Goal: Information Seeking & Learning: Check status

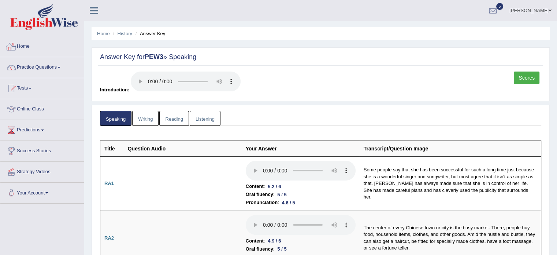
click at [24, 45] on link "Home" at bounding box center [42, 45] width 84 height 18
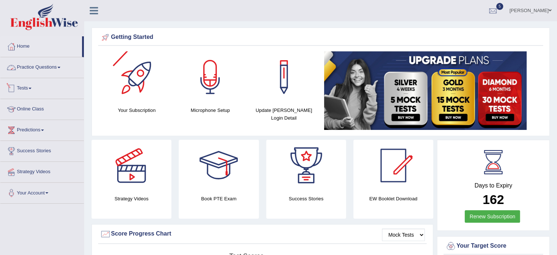
click at [59, 71] on link "Practice Questions" at bounding box center [42, 66] width 84 height 18
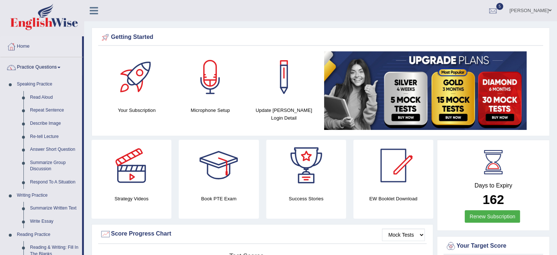
click at [60, 69] on link "Practice Questions" at bounding box center [41, 66] width 82 height 18
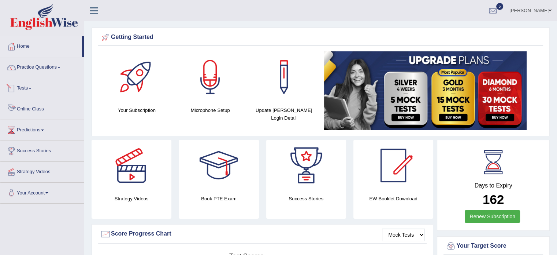
click at [37, 91] on link "Tests" at bounding box center [42, 87] width 84 height 18
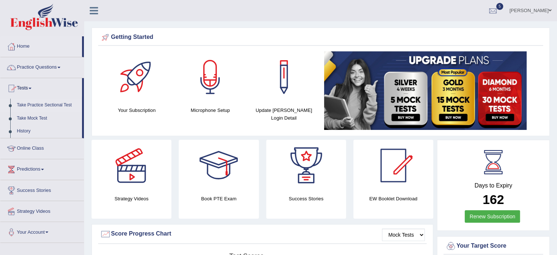
click at [41, 103] on link "Take Practice Sectional Test" at bounding box center [48, 105] width 68 height 13
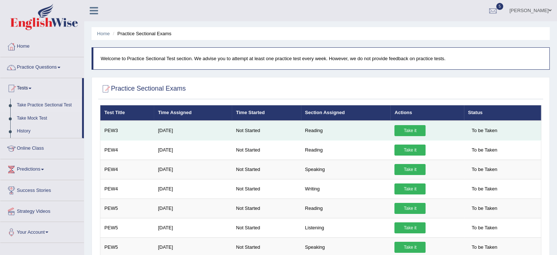
click at [400, 127] on link "Take it" at bounding box center [409, 130] width 31 height 11
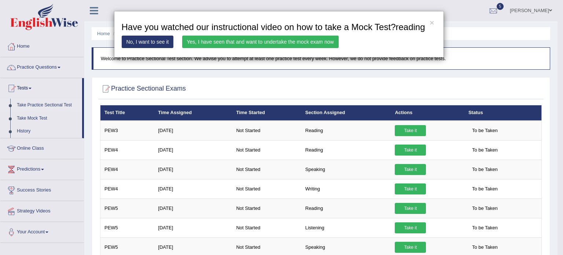
click at [264, 39] on link "Yes, I have seen that and want to undertake the mock exam now" at bounding box center [260, 42] width 156 height 12
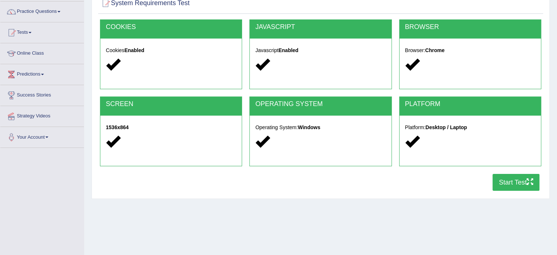
scroll to position [61, 0]
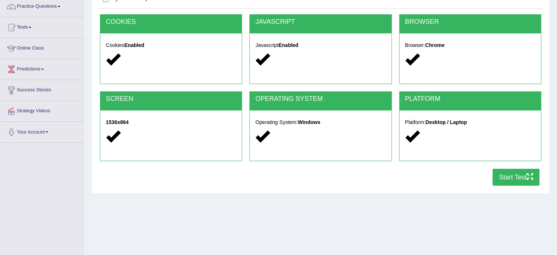
click at [504, 175] on button "Start Test" at bounding box center [516, 176] width 47 height 17
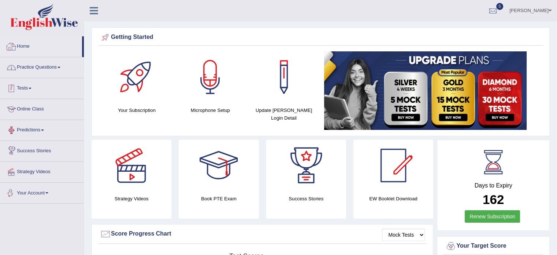
click at [62, 66] on link "Practice Questions" at bounding box center [42, 66] width 84 height 18
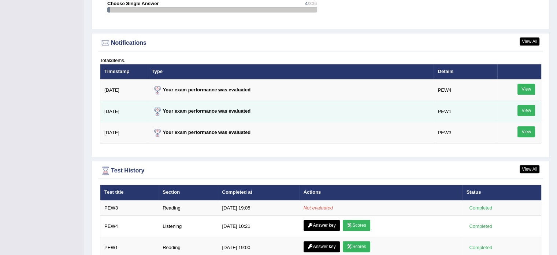
scroll to position [867, 0]
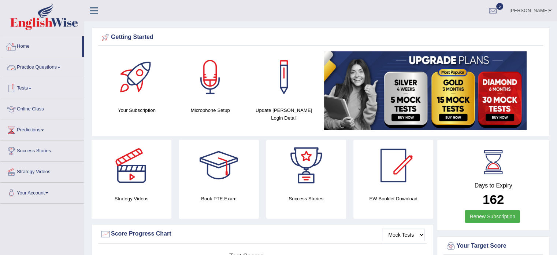
click at [31, 88] on span at bounding box center [30, 88] width 3 height 1
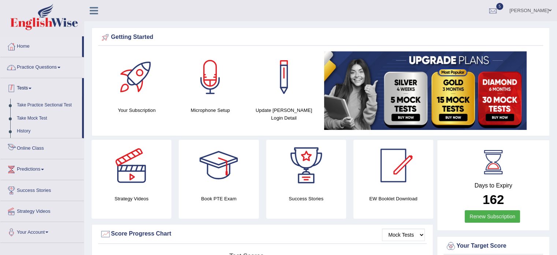
click at [43, 74] on link "Practice Questions" at bounding box center [42, 66] width 84 height 18
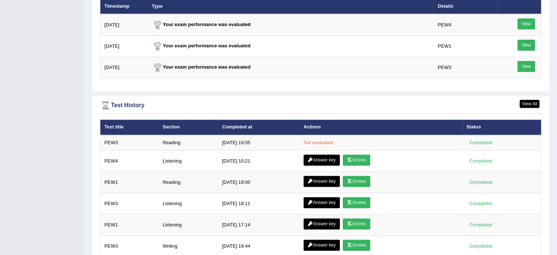
scroll to position [940, 0]
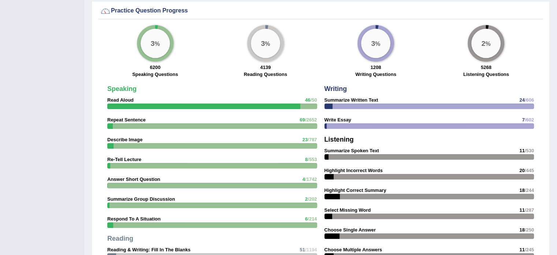
scroll to position [537, 0]
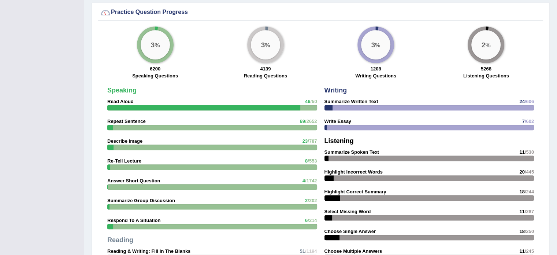
click at [270, 39] on div "3 %" at bounding box center [265, 44] width 29 height 29
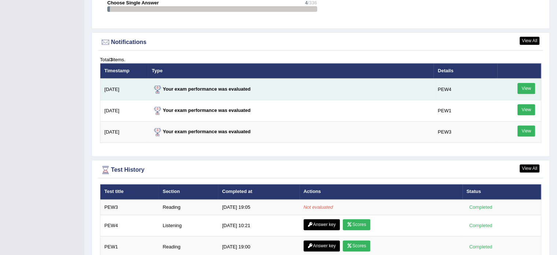
scroll to position [867, 0]
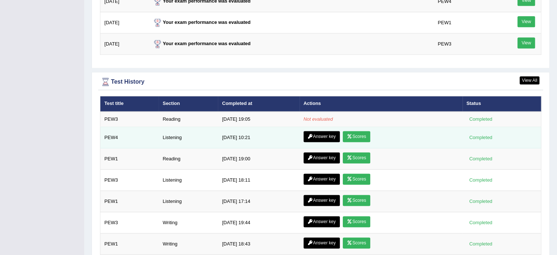
click at [364, 131] on link "Scores" at bounding box center [356, 136] width 27 height 11
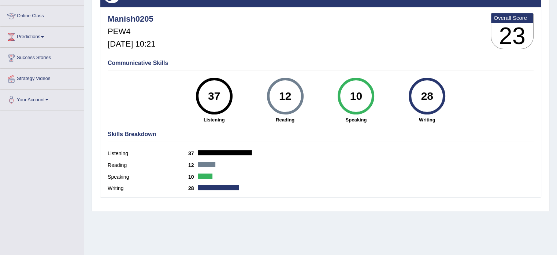
scroll to position [97, 0]
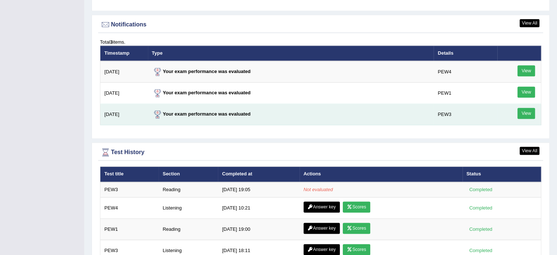
scroll to position [884, 0]
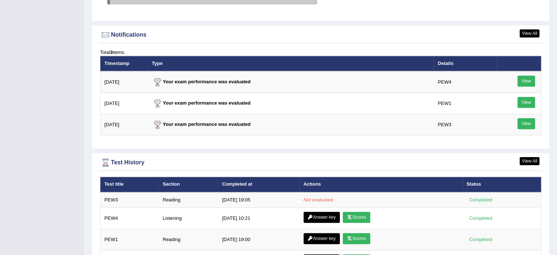
scroll to position [814, 0]
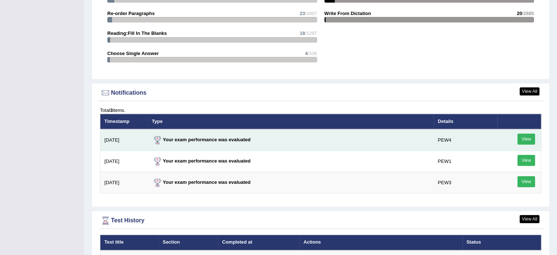
click at [531, 137] on link "View" at bounding box center [527, 138] width 18 height 11
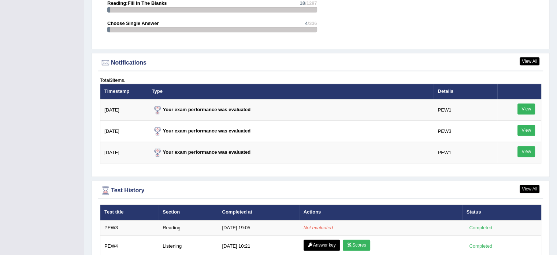
scroll to position [850, 0]
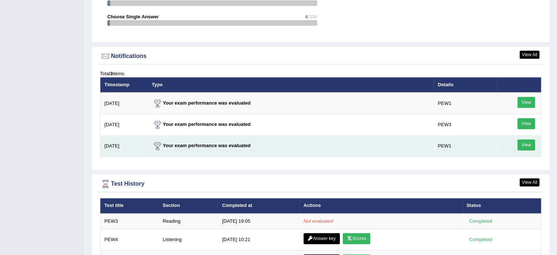
scroll to position [850, 0]
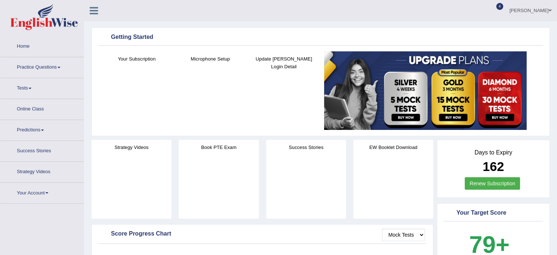
scroll to position [850, 0]
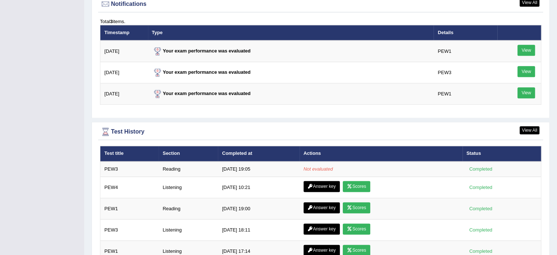
scroll to position [916, 0]
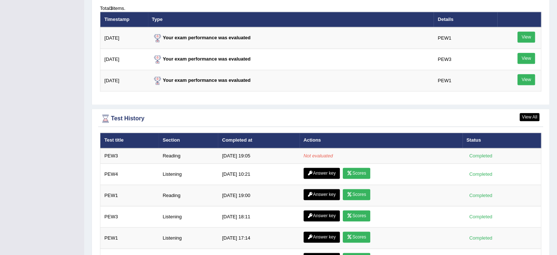
click at [416, 118] on div "Test History" at bounding box center [320, 118] width 441 height 11
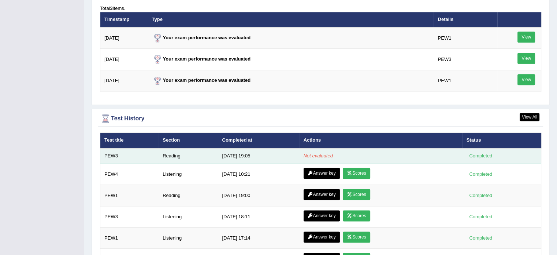
click at [326, 153] on em "Not evaluated" at bounding box center [318, 155] width 29 height 5
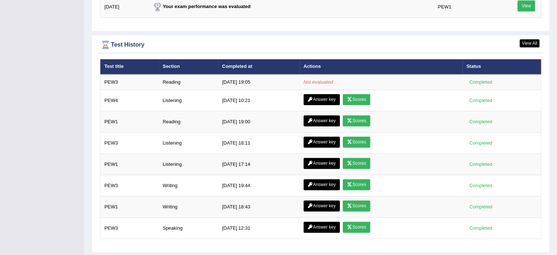
scroll to position [916, 0]
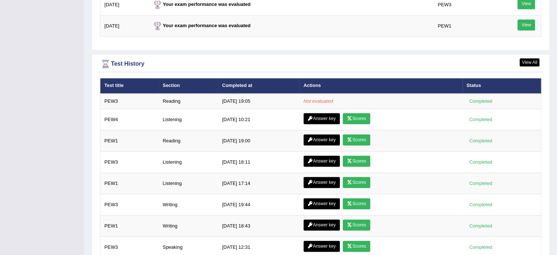
scroll to position [916, 0]
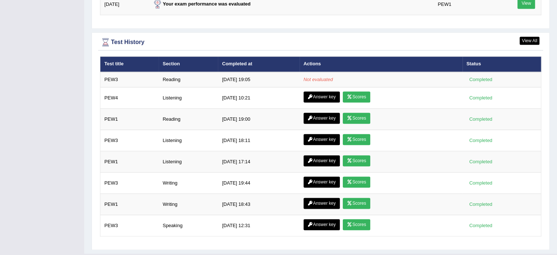
scroll to position [916, 0]
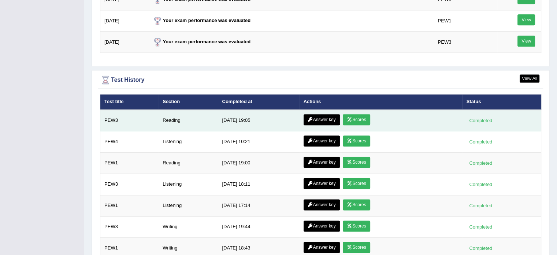
scroll to position [992, 0]
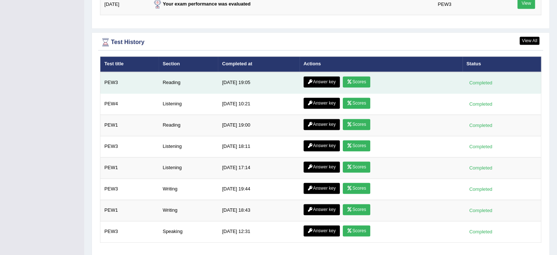
click at [365, 81] on link "Scores" at bounding box center [356, 81] width 27 height 11
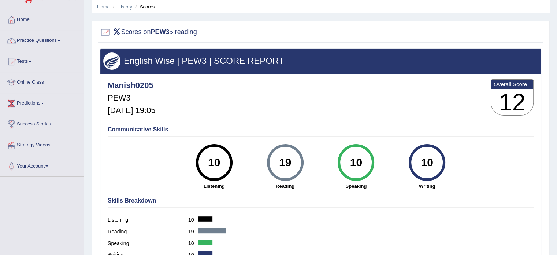
scroll to position [24, 0]
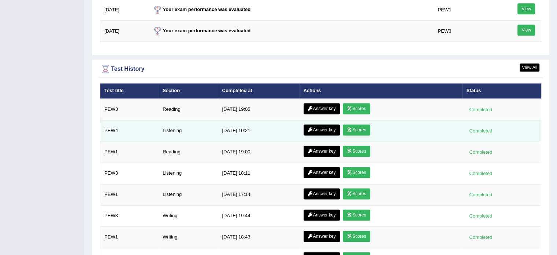
scroll to position [961, 0]
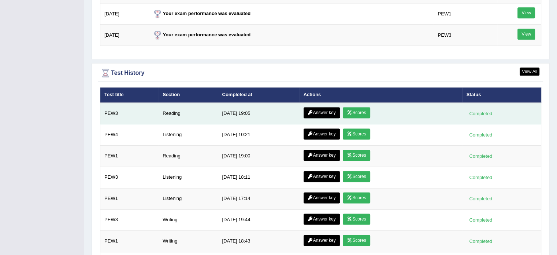
click at [325, 109] on link "Answer key" at bounding box center [322, 112] width 36 height 11
